Goal: Find specific page/section: Find specific page/section

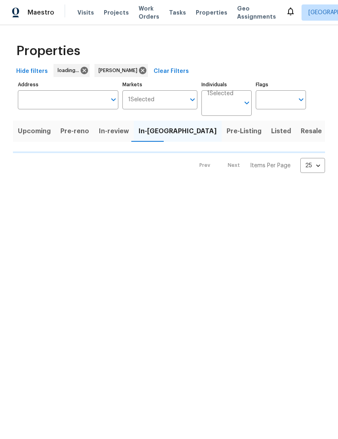
scroll to position [0, 0]
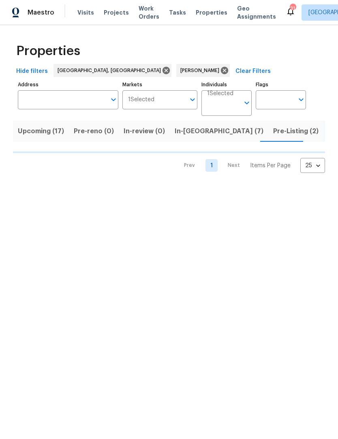
click at [273, 133] on span "Pre-Listing (2)" at bounding box center [295, 131] width 45 height 11
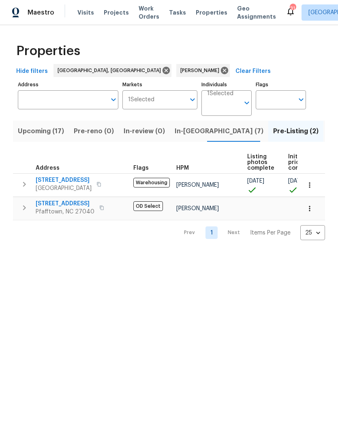
click at [27, 205] on icon "button" at bounding box center [24, 208] width 10 height 10
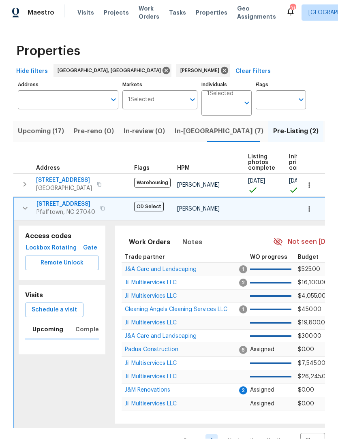
scroll to position [0, 0]
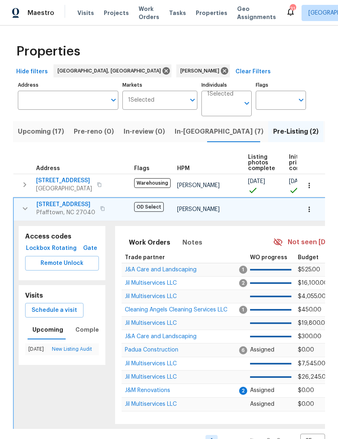
click at [42, 248] on span "Lockbox" at bounding box center [37, 248] width 19 height 10
click at [190, 134] on span "In-reno (7)" at bounding box center [218, 131] width 89 height 11
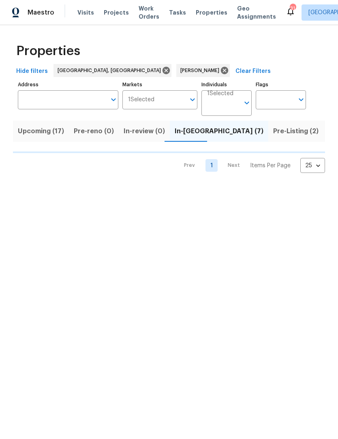
scroll to position [0, 0]
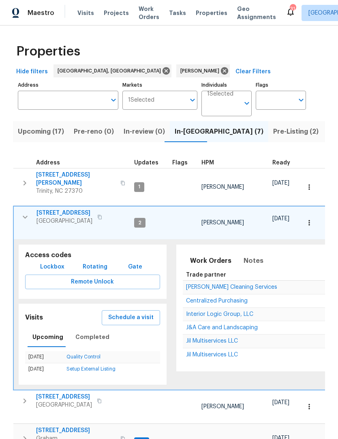
click at [25, 212] on icon "button" at bounding box center [25, 217] width 10 height 10
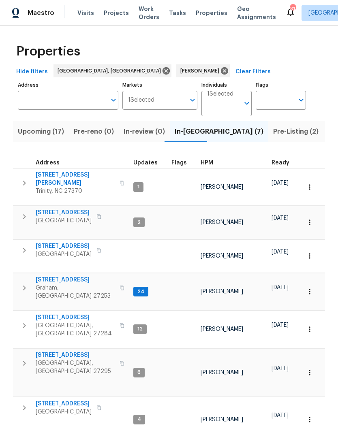
scroll to position [0, 0]
click at [66, 174] on span "[STREET_ADDRESS][PERSON_NAME]" at bounding box center [75, 179] width 79 height 16
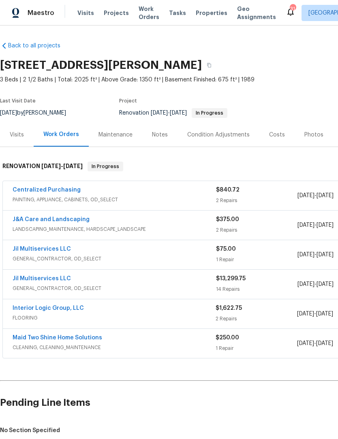
click at [52, 280] on link "Jil Multiservices LLC" at bounding box center [42, 279] width 58 height 6
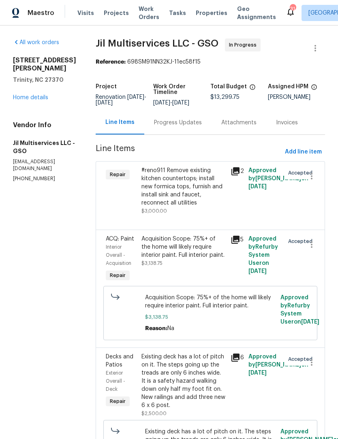
click at [39, 95] on link "Home details" at bounding box center [30, 98] width 35 height 6
